Goal: Find specific page/section: Find specific page/section

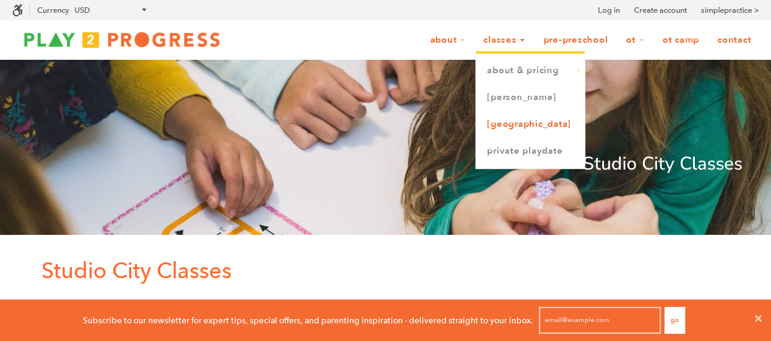
scroll to position [10, 10]
click at [516, 120] on link "[GEOGRAPHIC_DATA]" at bounding box center [530, 124] width 109 height 27
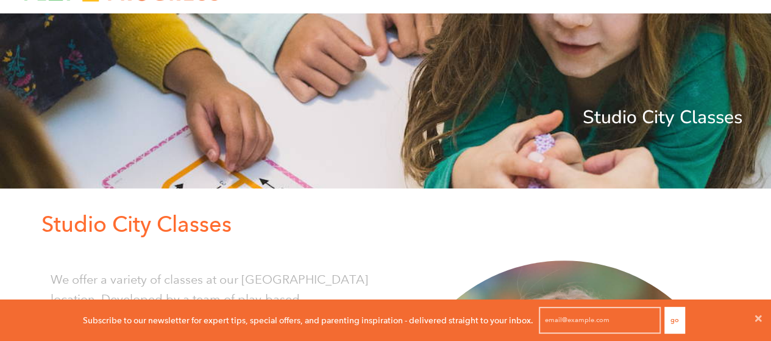
scroll to position [143, 0]
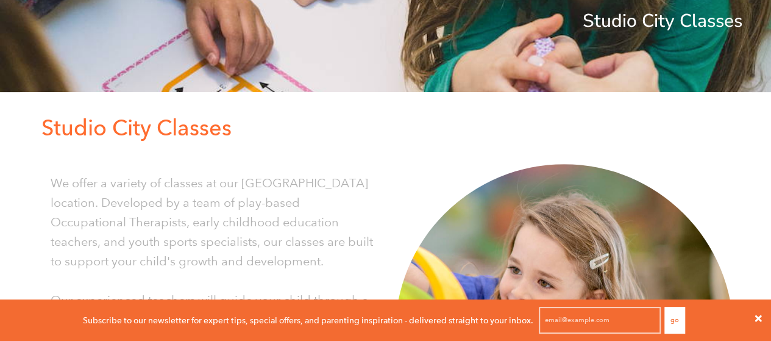
click at [758, 318] on icon at bounding box center [758, 318] width 7 height 7
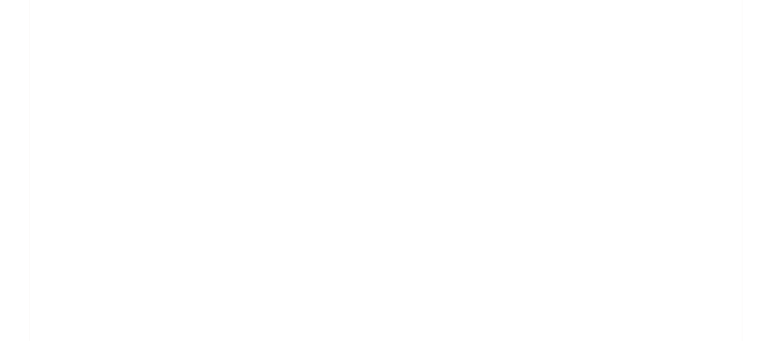
scroll to position [0, 0]
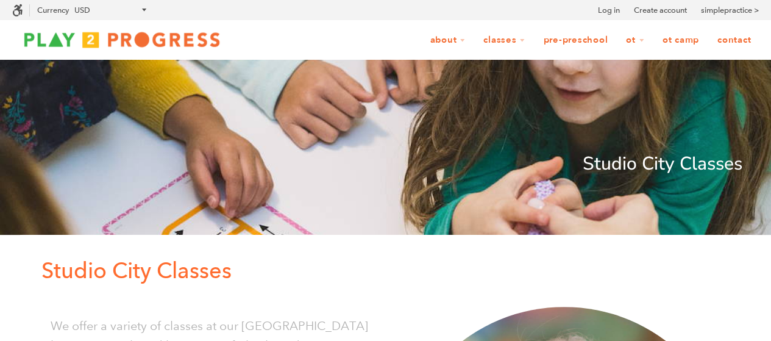
scroll to position [1, 10]
